Goal: Task Accomplishment & Management: Manage account settings

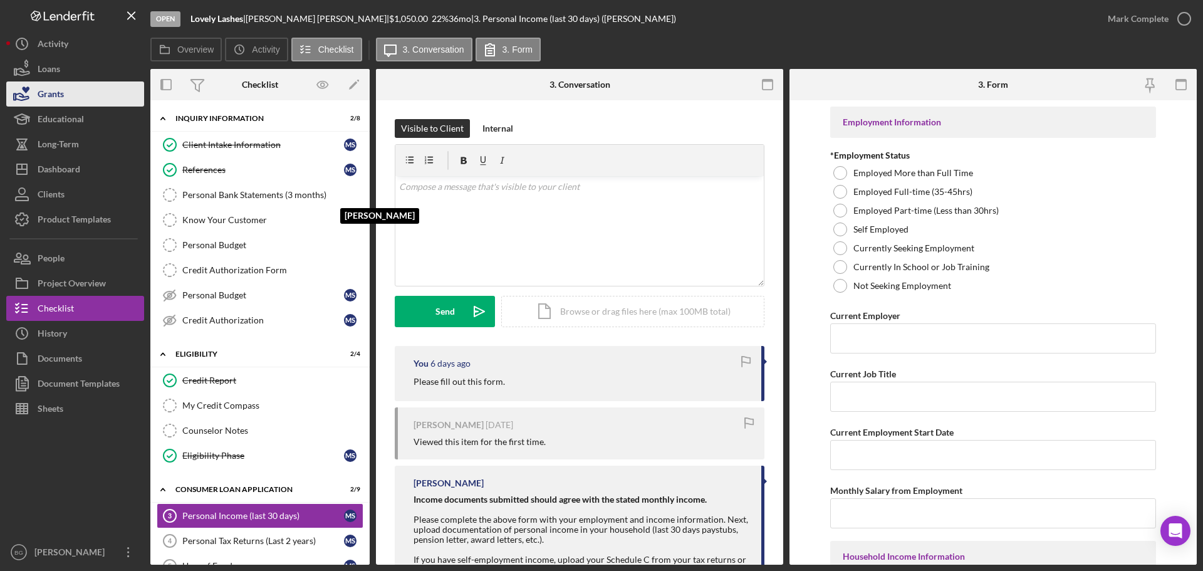
scroll to position [260, 0]
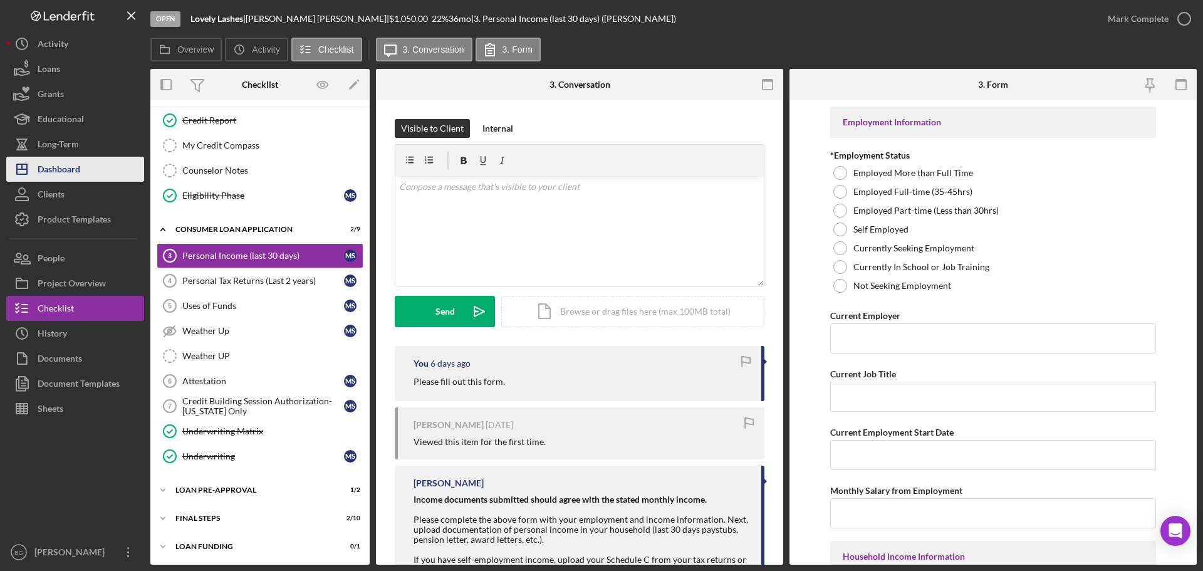
click at [58, 178] on div "Dashboard" at bounding box center [59, 171] width 43 height 28
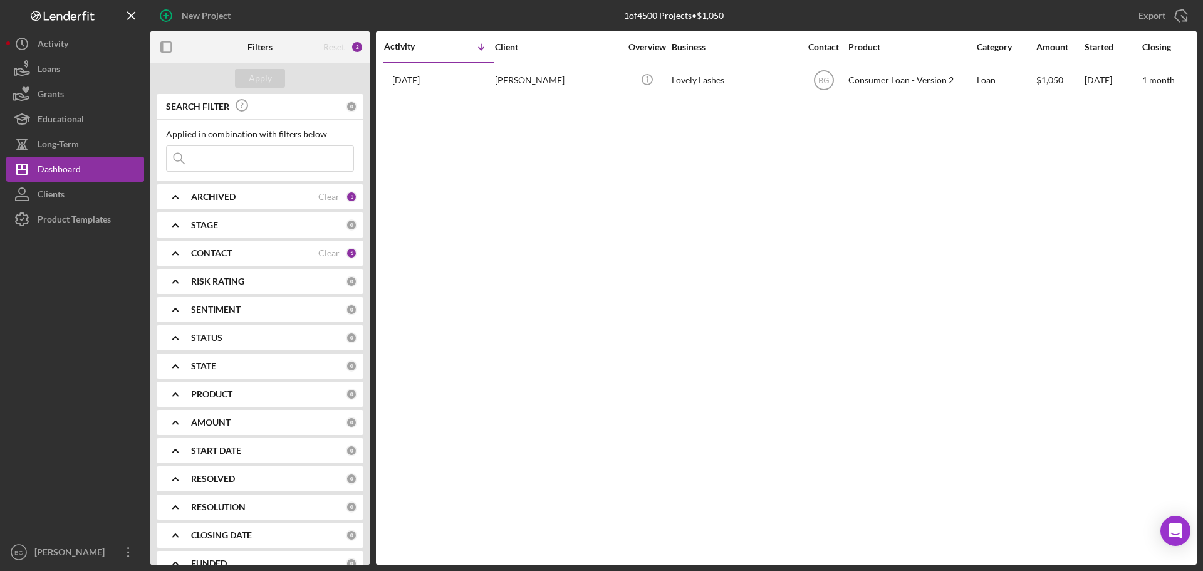
click at [242, 255] on div "CONTACT" at bounding box center [254, 253] width 127 height 10
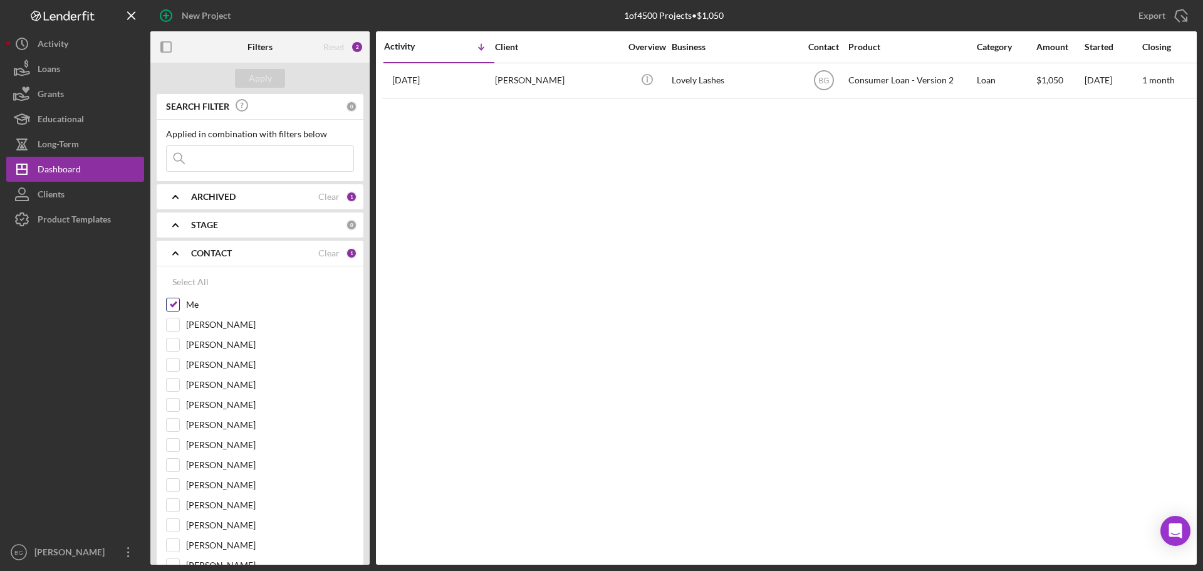
scroll to position [63, 0]
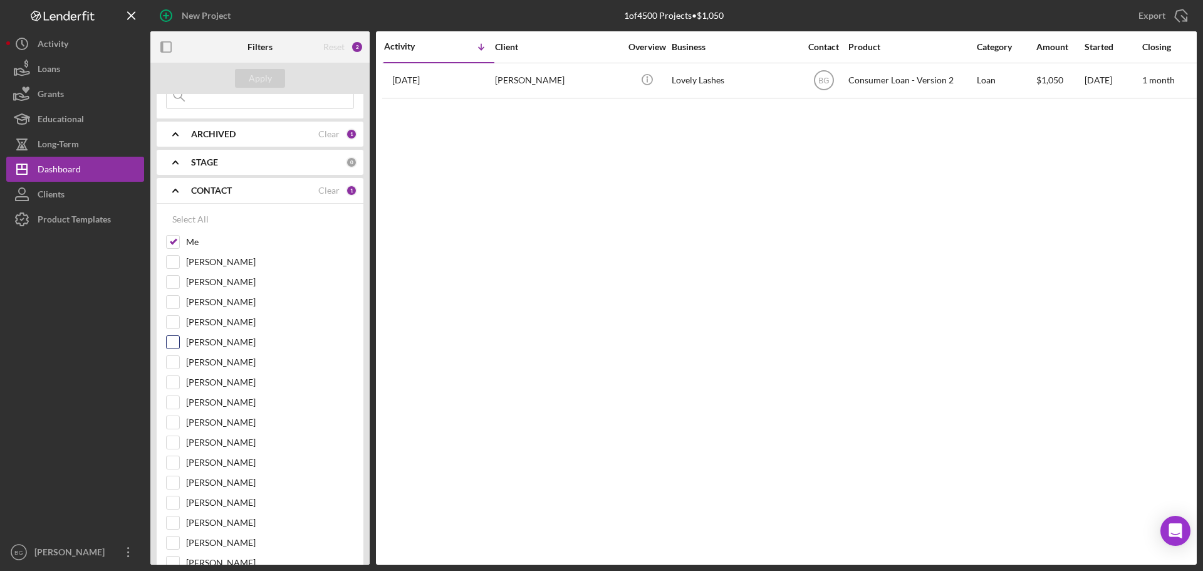
click at [175, 343] on input "[PERSON_NAME]" at bounding box center [173, 342] width 13 height 13
checkbox input "true"
click at [261, 188] on div "CONTACT" at bounding box center [254, 190] width 127 height 10
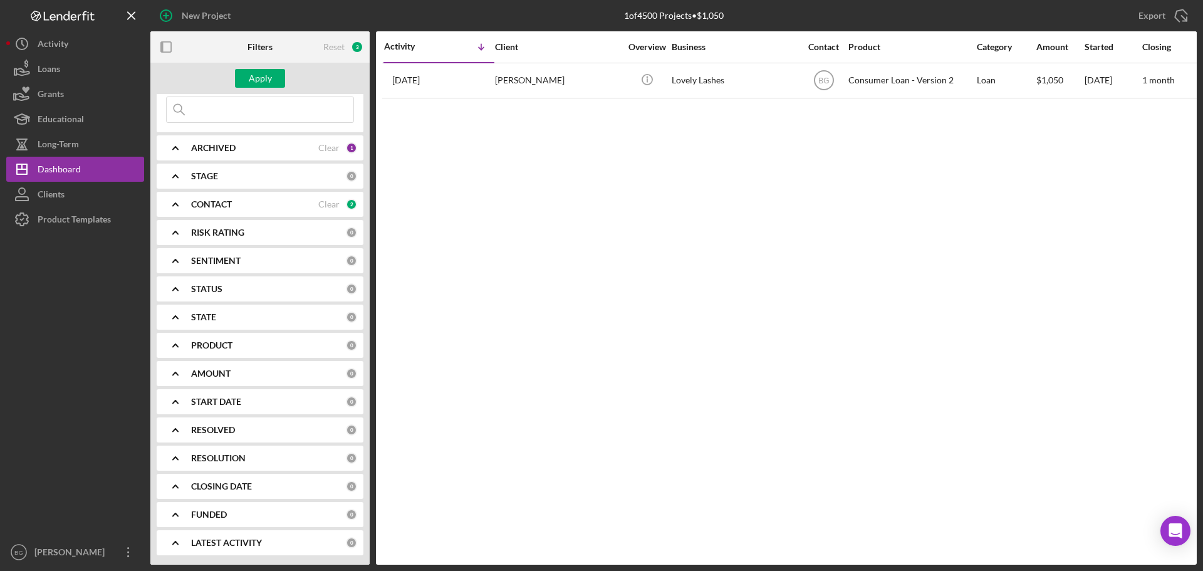
click at [235, 345] on div "PRODUCT" at bounding box center [268, 345] width 155 height 10
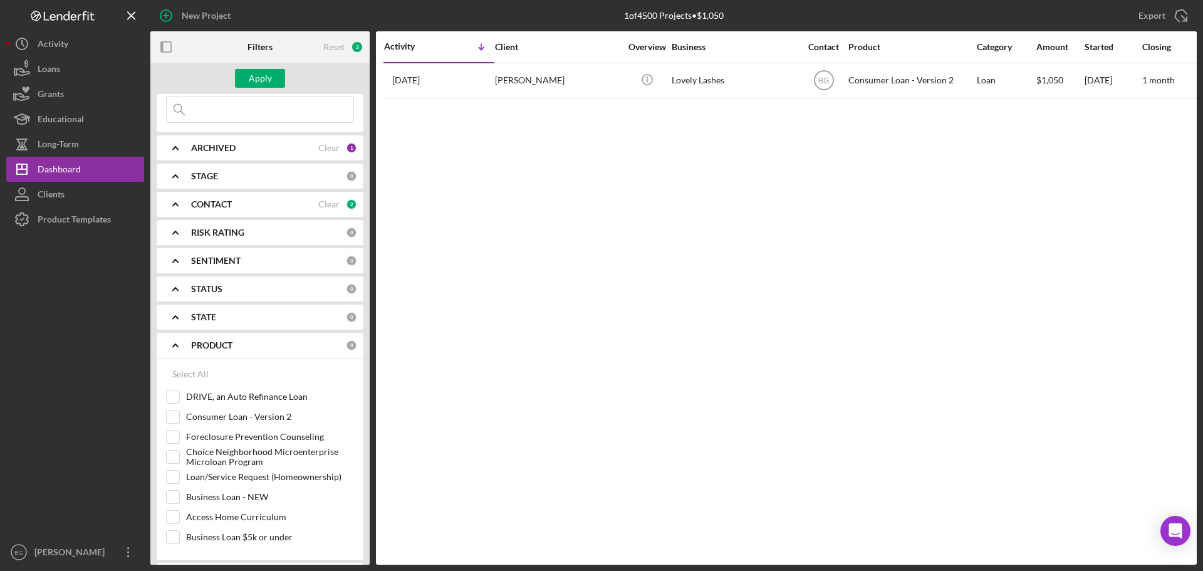
scroll to position [63, 0]
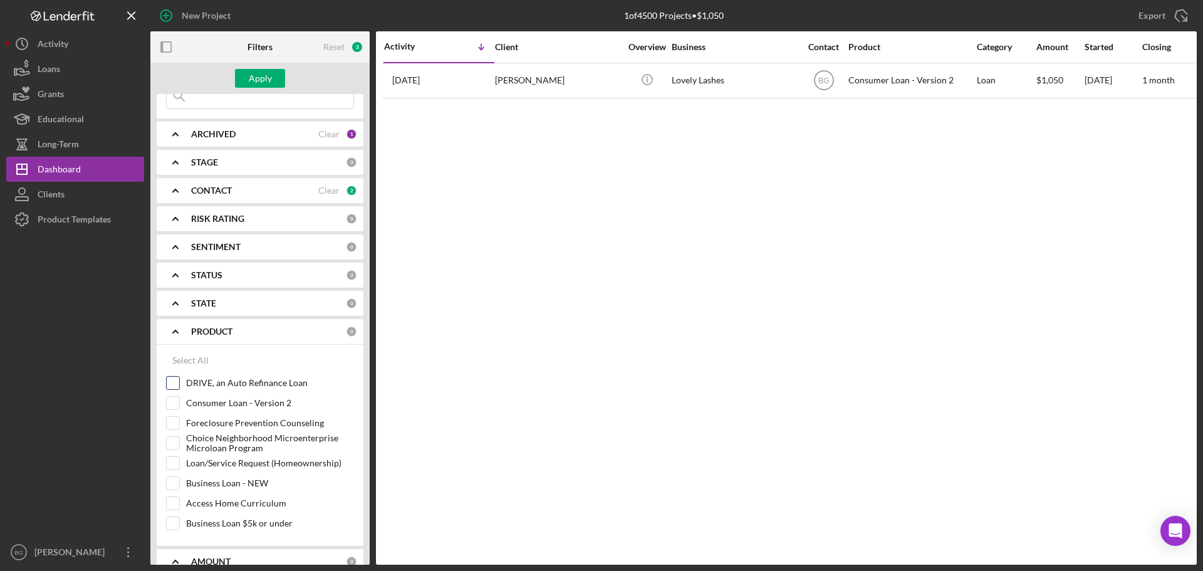
click at [169, 383] on input "DRIVE, an Auto Refinance Loan" at bounding box center [173, 382] width 13 height 13
checkbox input "true"
click at [256, 80] on div "Apply" at bounding box center [260, 78] width 23 height 19
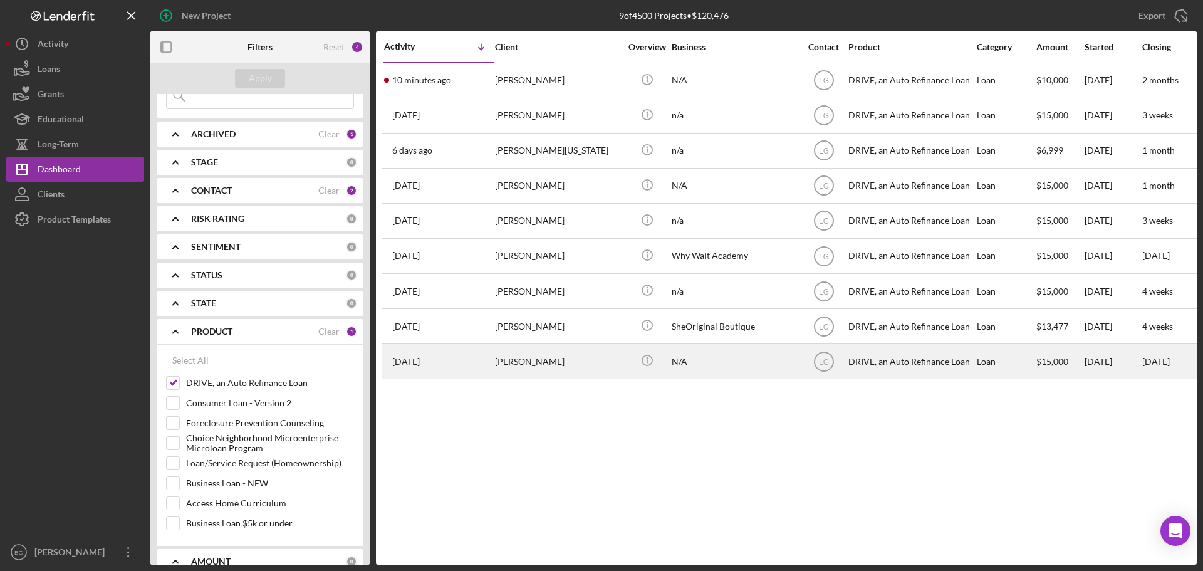
click at [565, 359] on div "[PERSON_NAME]" at bounding box center [557, 361] width 125 height 33
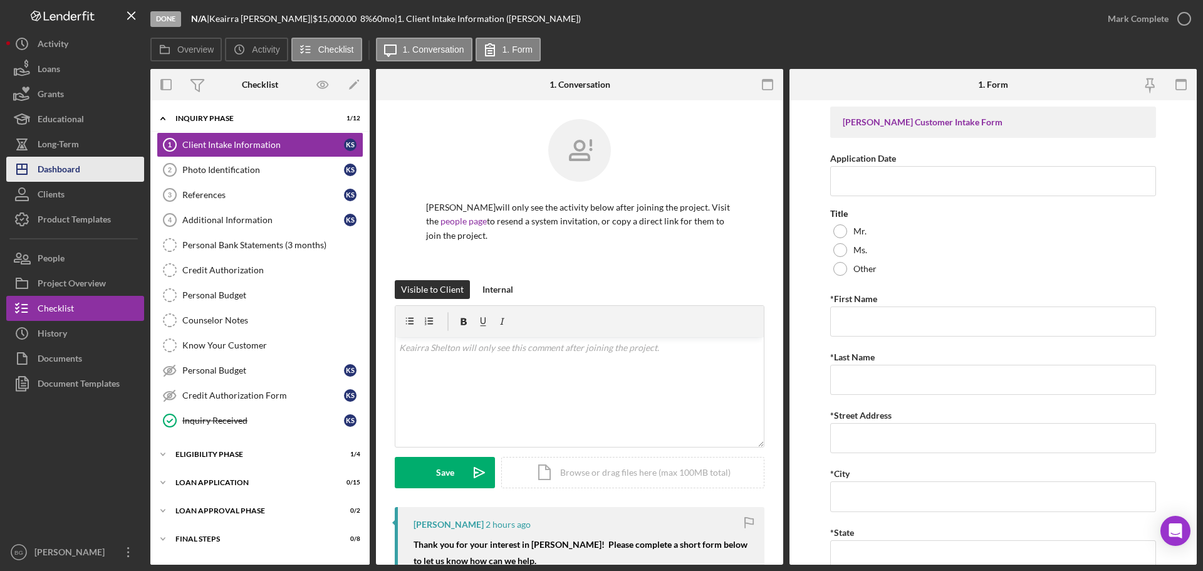
click at [71, 171] on div "Dashboard" at bounding box center [59, 171] width 43 height 28
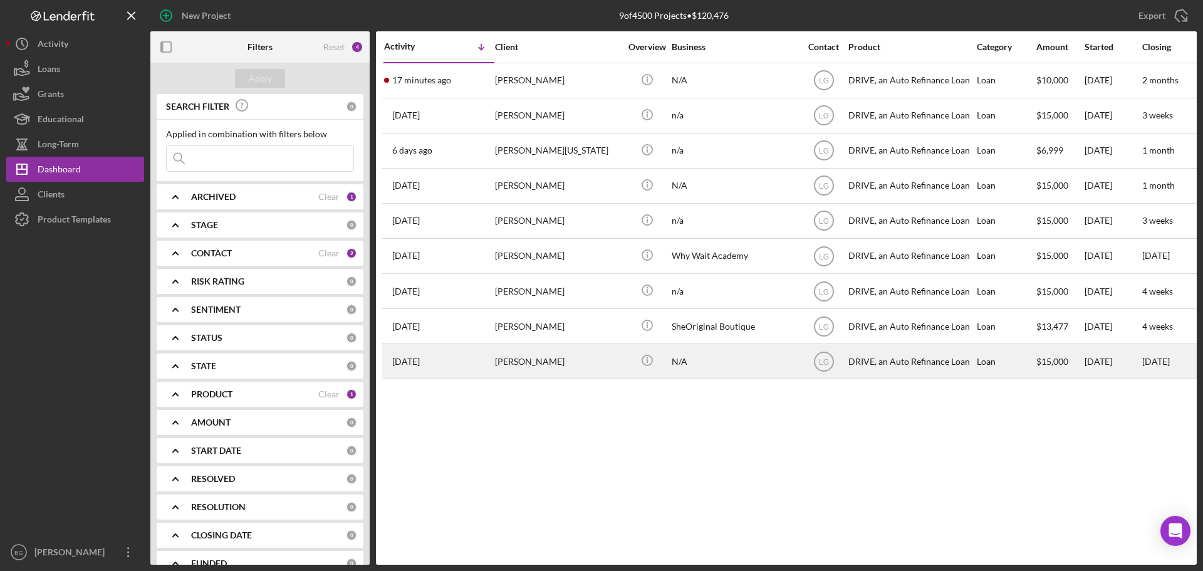
click at [495, 365] on div "[PERSON_NAME]" at bounding box center [557, 361] width 125 height 33
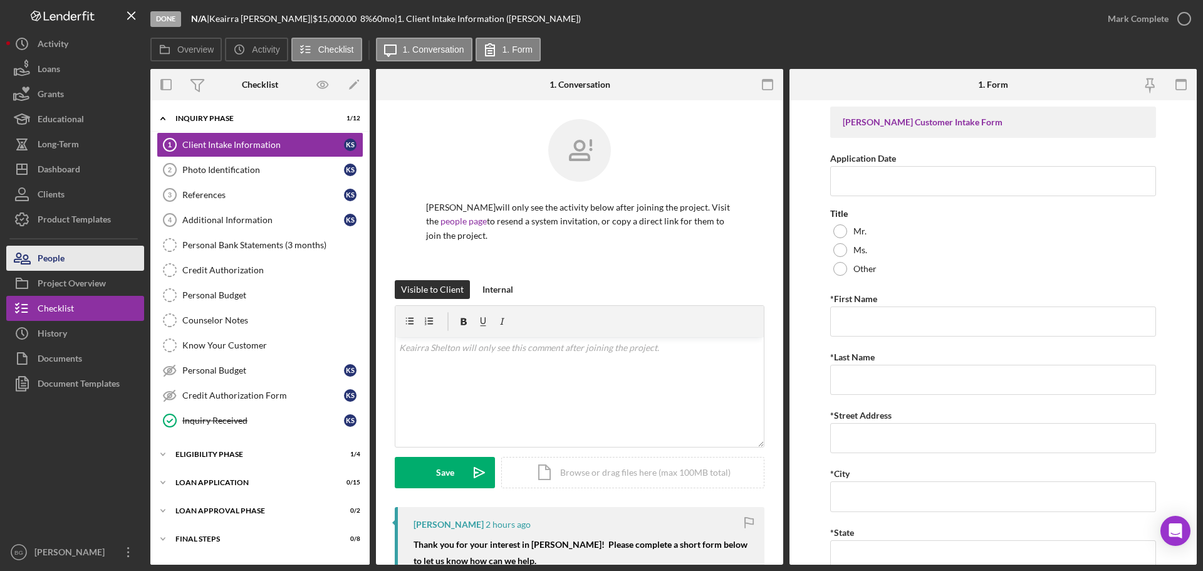
click at [55, 251] on div "People" at bounding box center [51, 260] width 27 height 28
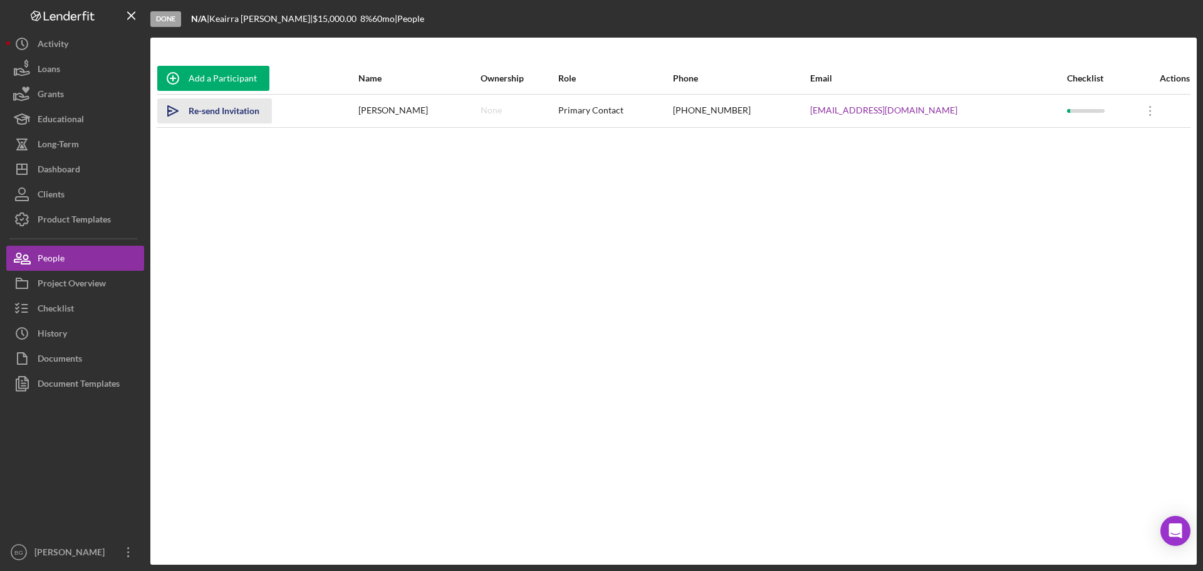
click at [236, 112] on div "Re-send Invitation" at bounding box center [224, 110] width 71 height 25
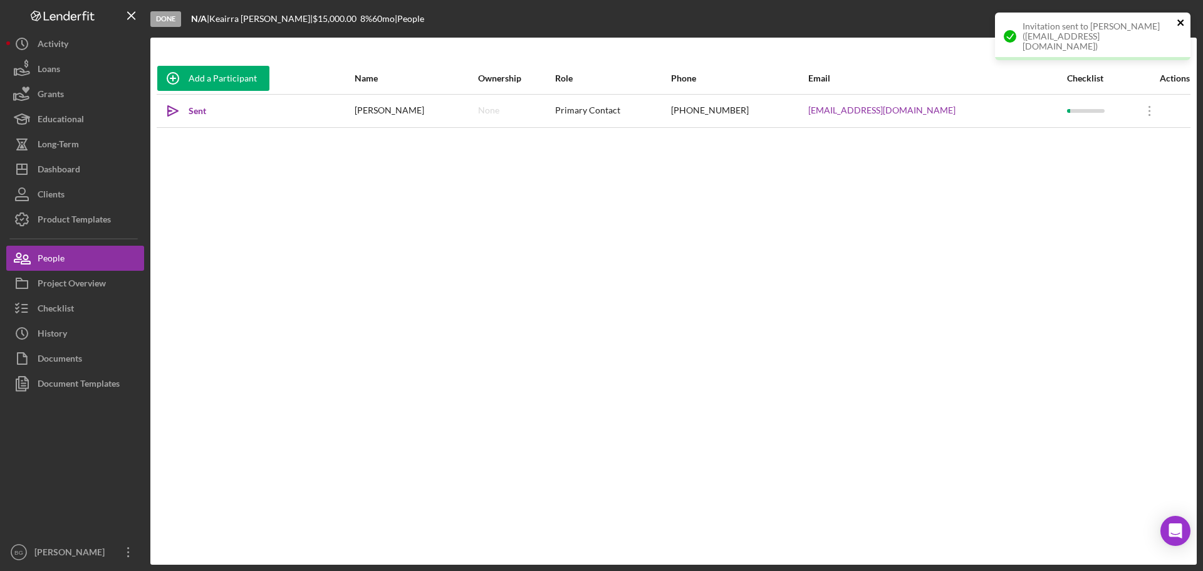
click at [1180, 23] on icon "close" at bounding box center [1180, 22] width 6 height 6
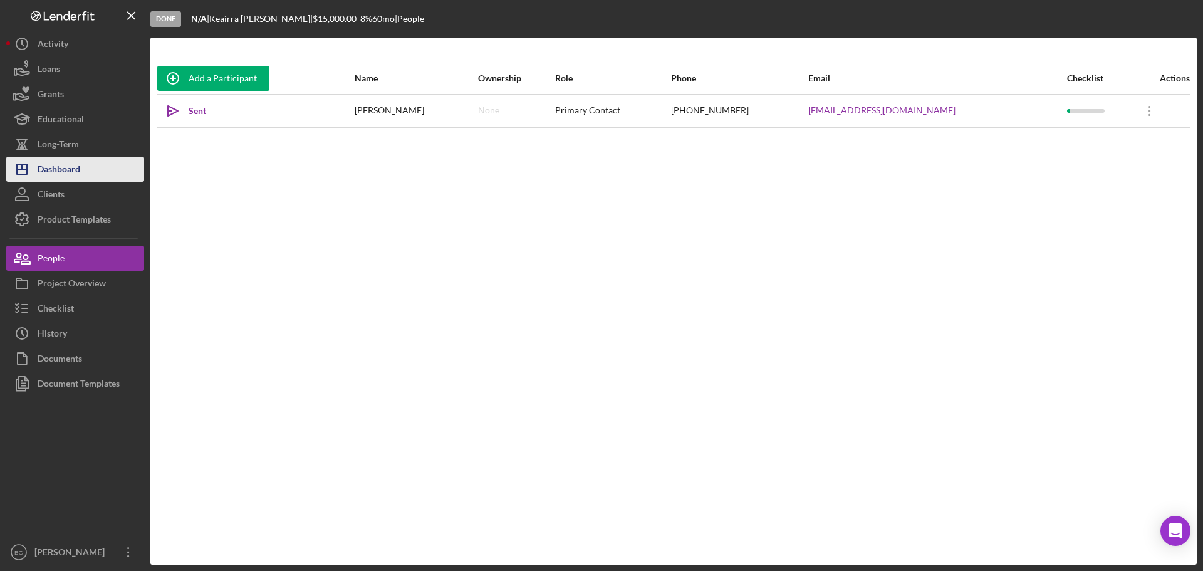
click at [48, 172] on div "Dashboard" at bounding box center [59, 171] width 43 height 28
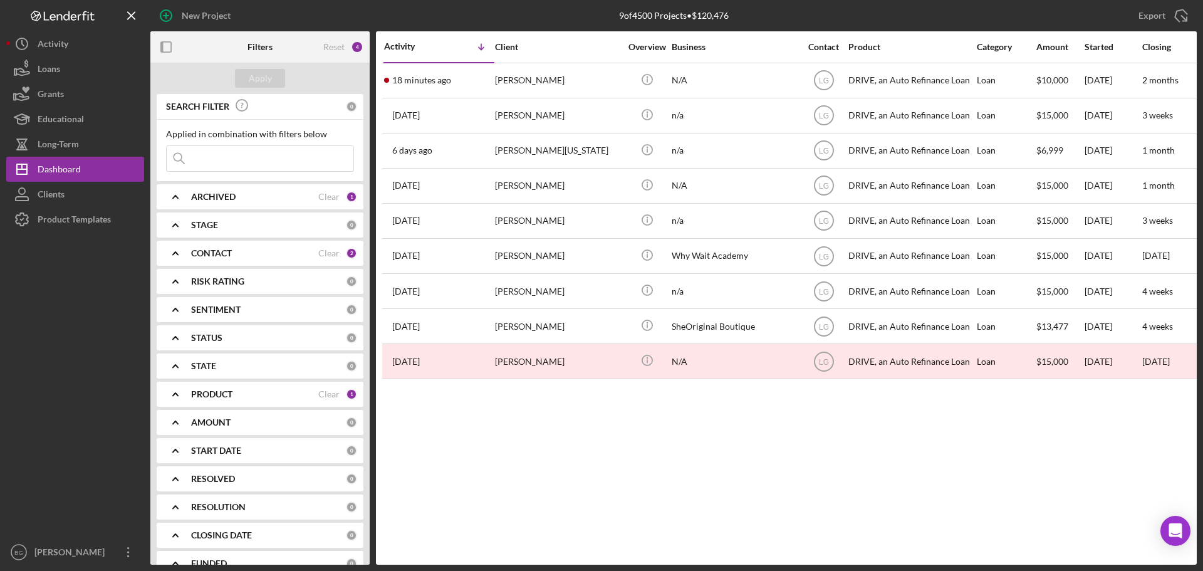
click at [206, 255] on b "CONTACT" at bounding box center [211, 253] width 41 height 10
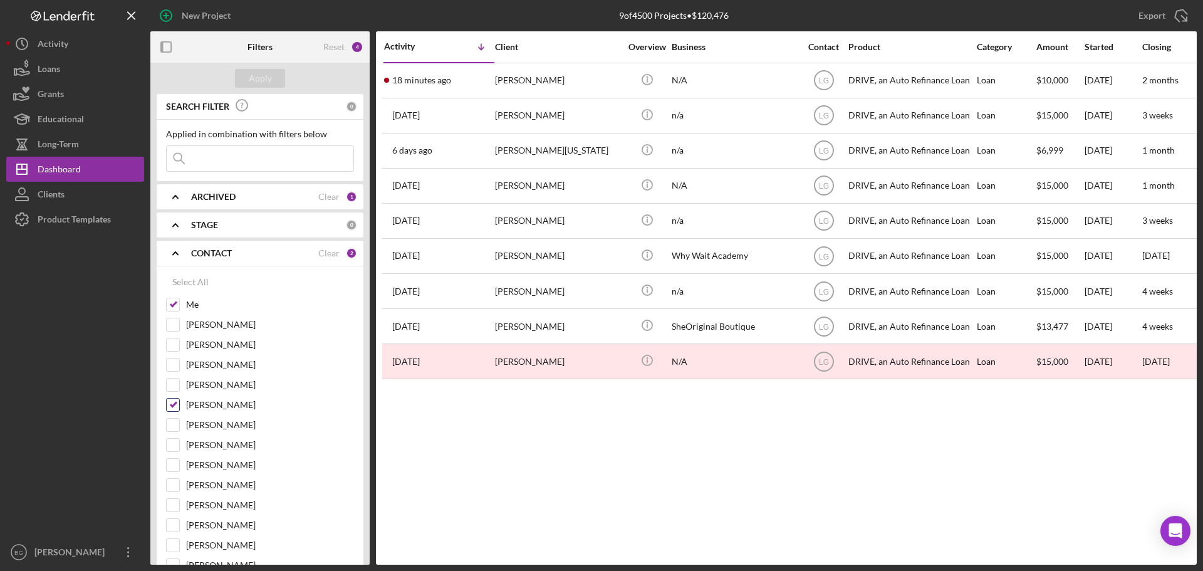
click at [169, 405] on input "[PERSON_NAME]" at bounding box center [173, 404] width 13 height 13
checkbox input "false"
click at [245, 87] on button "Apply" at bounding box center [260, 78] width 50 height 19
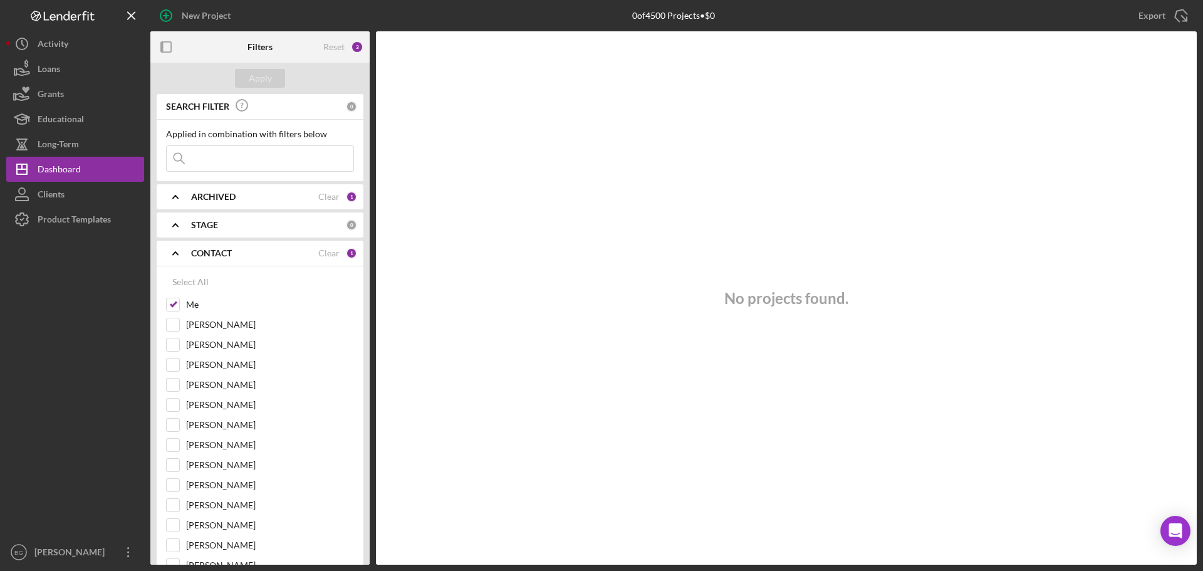
click at [203, 256] on b "CONTACT" at bounding box center [211, 253] width 41 height 10
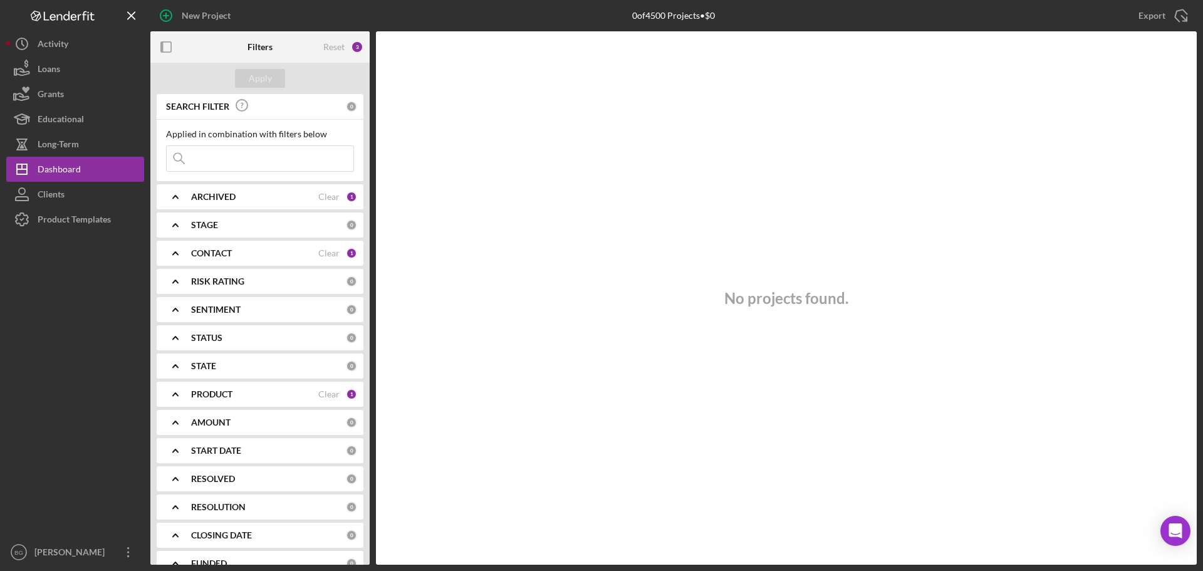
click at [199, 396] on b "PRODUCT" at bounding box center [211, 394] width 41 height 10
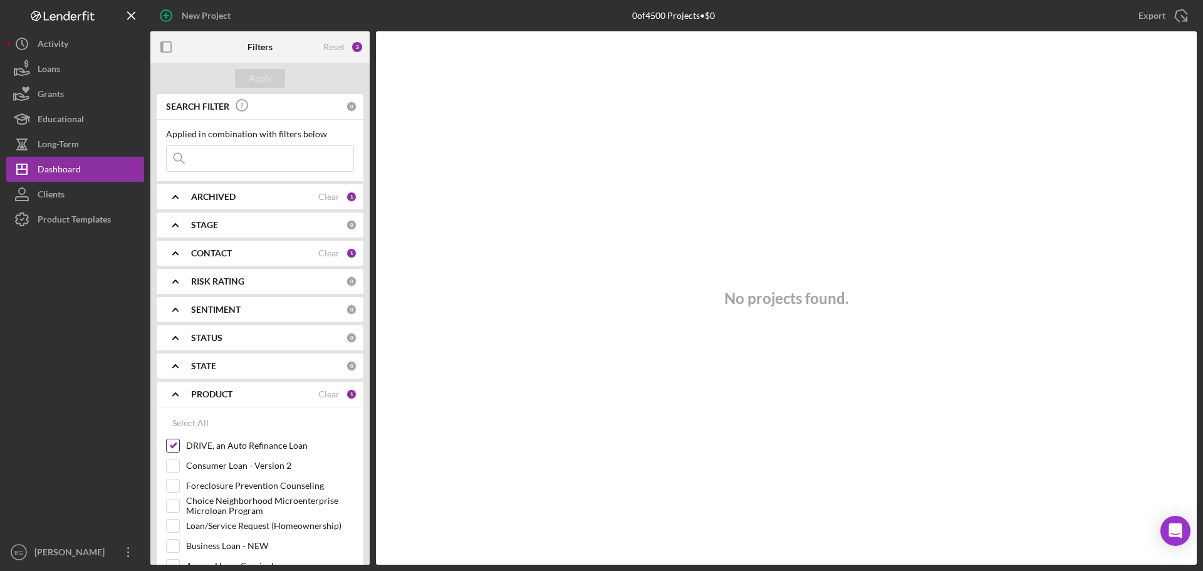
click at [172, 445] on input "DRIVE, an Auto Refinance Loan" at bounding box center [173, 445] width 13 height 13
click at [184, 421] on div "Select All" at bounding box center [190, 422] width 36 height 25
checkbox input "true"
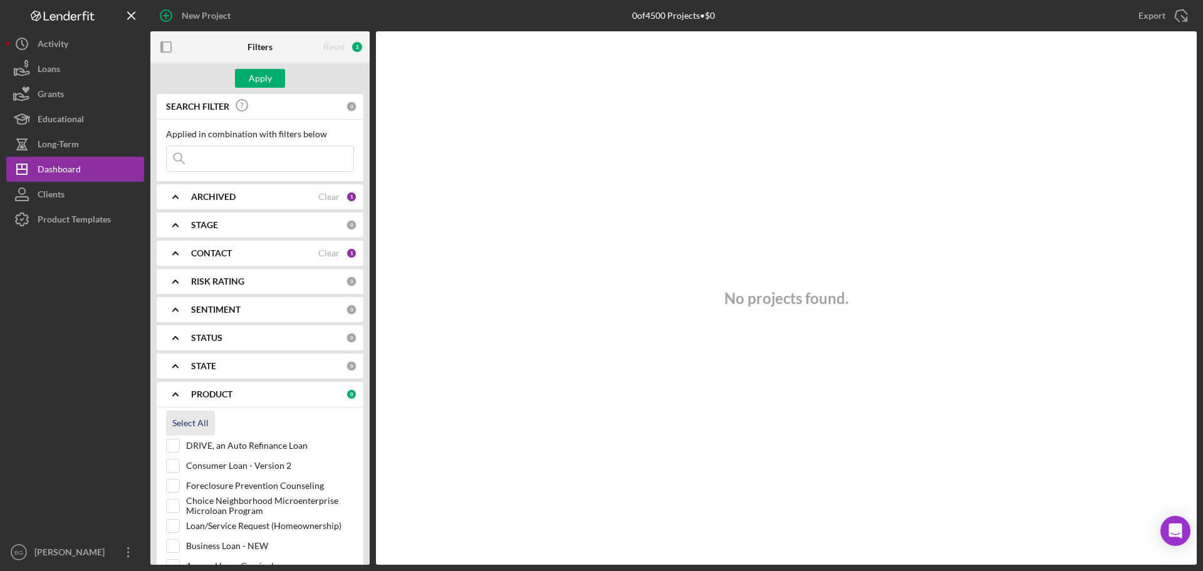
checkbox input "true"
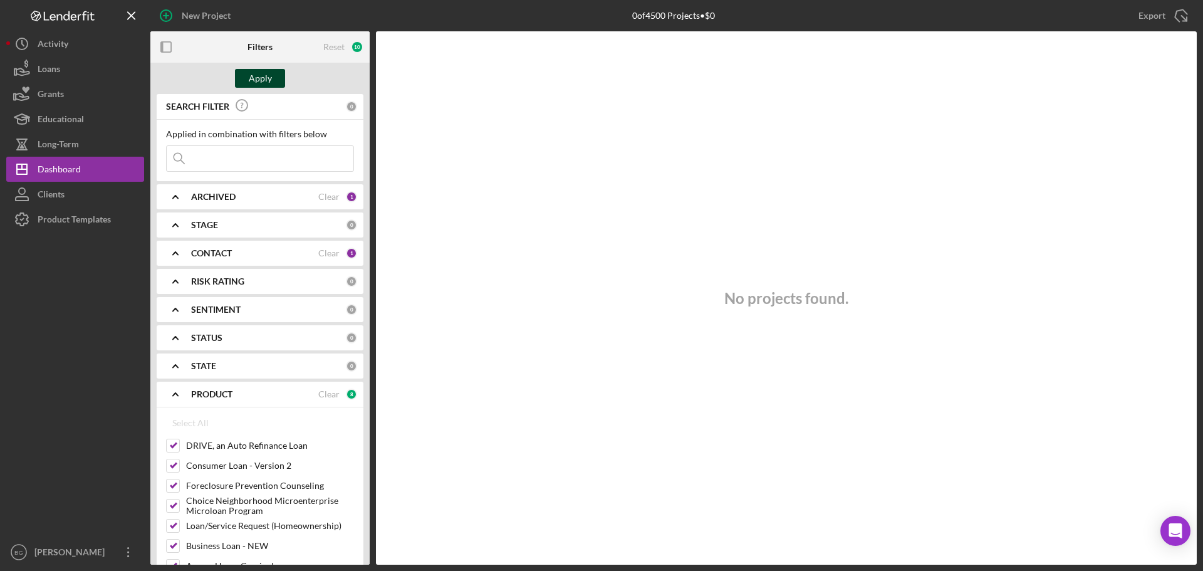
click at [262, 85] on div "Apply" at bounding box center [260, 78] width 23 height 19
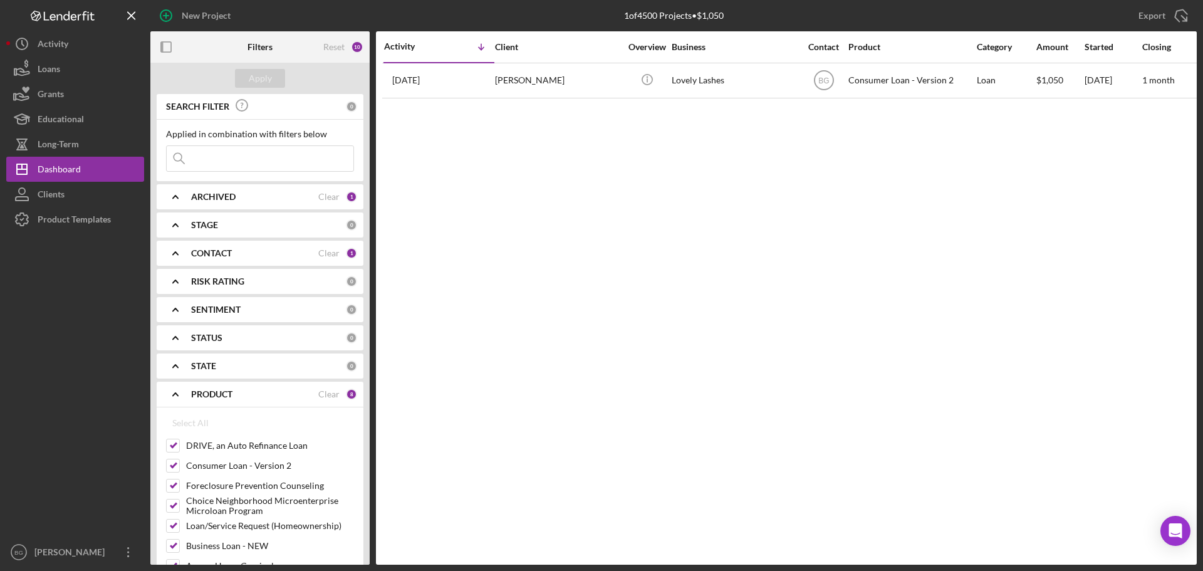
click at [227, 394] on b "PRODUCT" at bounding box center [211, 394] width 41 height 10
